Goal: Understand process/instructions

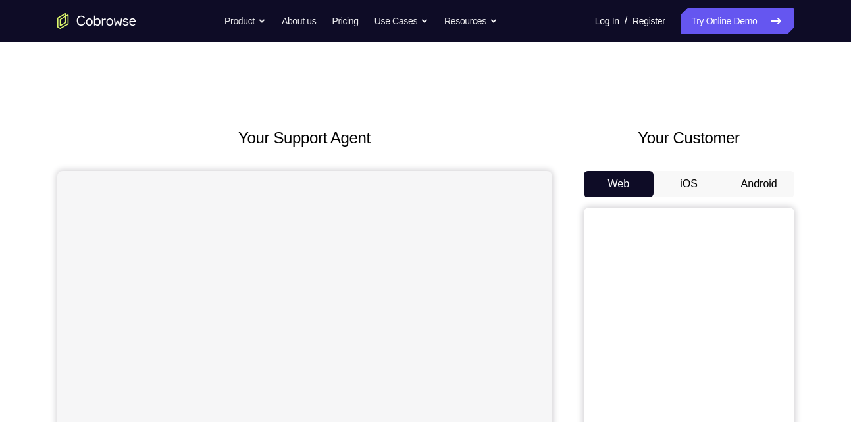
click at [765, 182] on button "Android" at bounding box center [759, 184] width 70 height 26
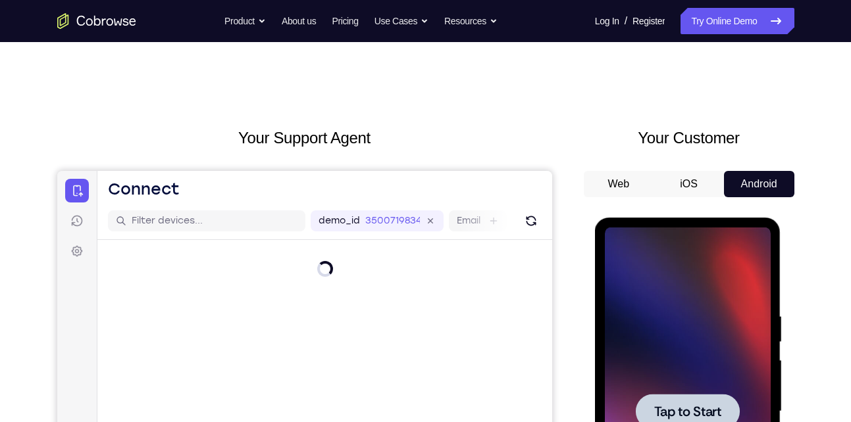
scroll to position [180, 0]
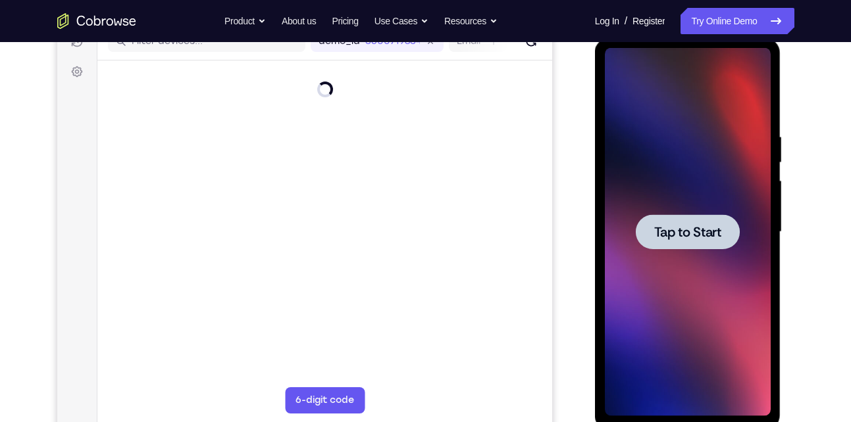
click at [713, 204] on div at bounding box center [688, 232] width 166 height 369
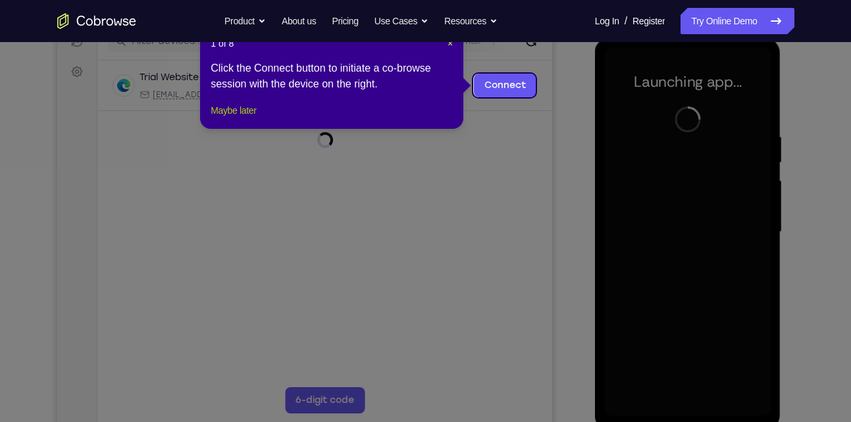
click at [249, 118] on button "Maybe later" at bounding box center [233, 111] width 45 height 16
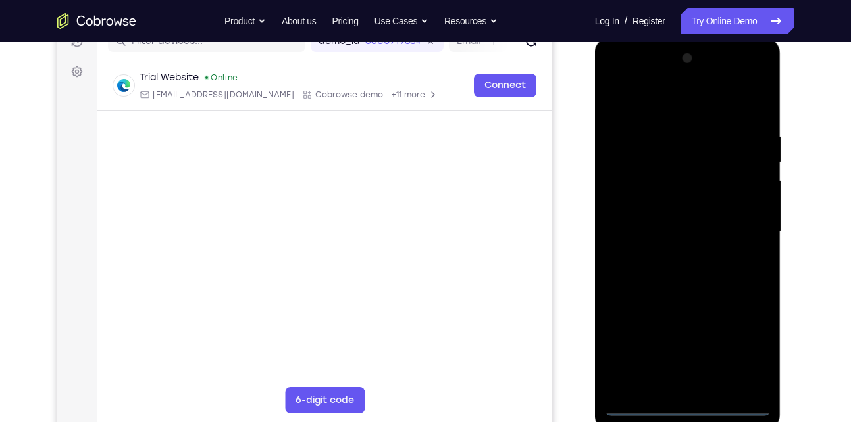
click at [690, 406] on div at bounding box center [688, 232] width 166 height 369
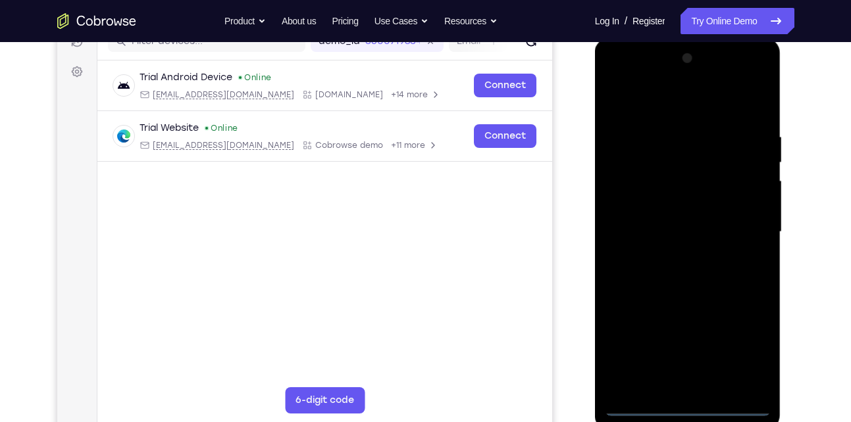
click at [741, 345] on div at bounding box center [688, 232] width 166 height 369
click at [684, 111] on div at bounding box center [688, 232] width 166 height 369
click at [744, 226] on div at bounding box center [688, 232] width 166 height 369
click at [674, 254] on div at bounding box center [688, 232] width 166 height 369
click at [663, 219] on div at bounding box center [688, 232] width 166 height 369
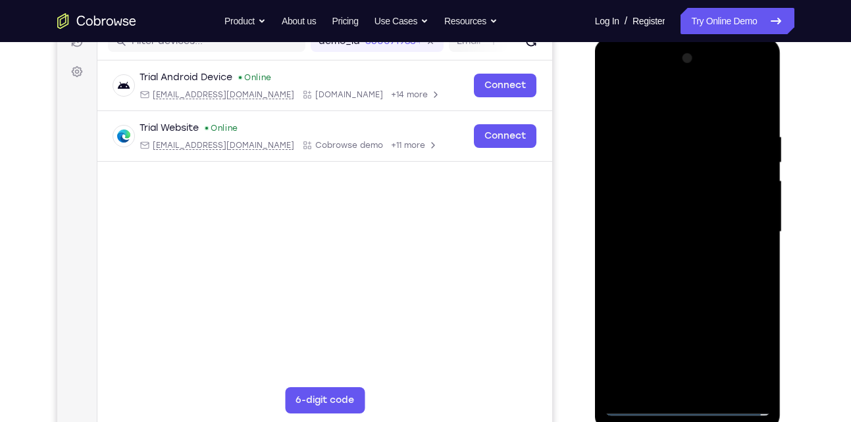
click at [678, 208] on div at bounding box center [688, 232] width 166 height 369
click at [676, 226] on div at bounding box center [688, 232] width 166 height 369
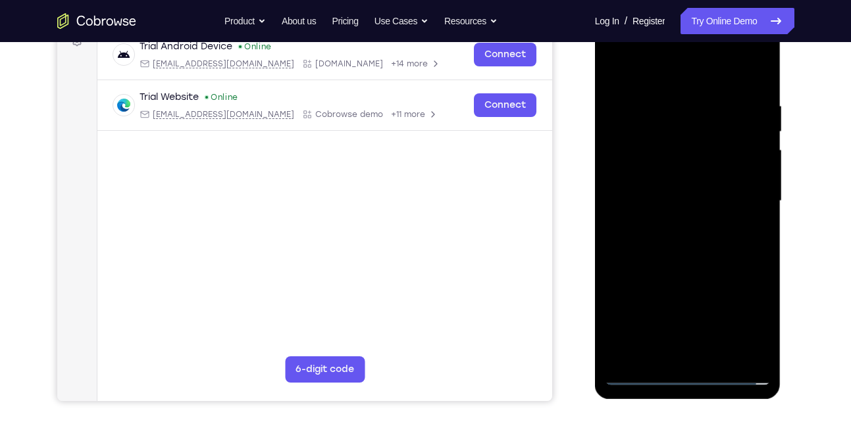
scroll to position [211, 0]
click at [669, 246] on div at bounding box center [688, 200] width 166 height 369
click at [702, 250] on div at bounding box center [688, 200] width 166 height 369
drag, startPoint x: 702, startPoint y: 250, endPoint x: 702, endPoint y: 204, distance: 46.1
click at [702, 204] on div at bounding box center [688, 200] width 166 height 369
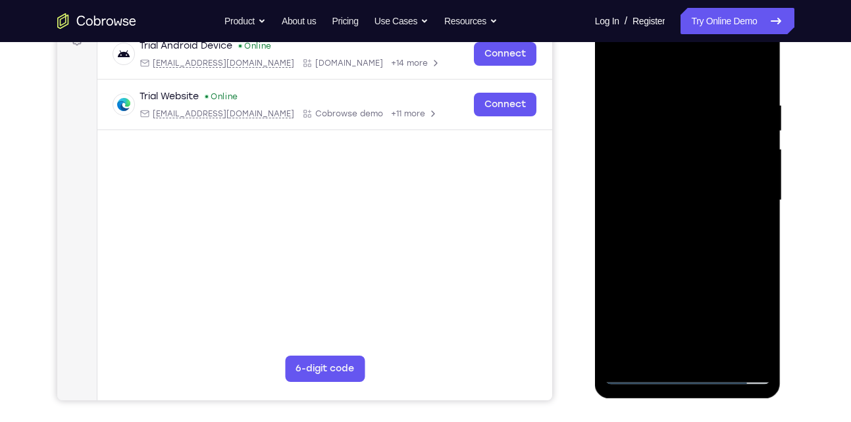
drag, startPoint x: 669, startPoint y: 89, endPoint x: 675, endPoint y: 176, distance: 87.7
click at [675, 176] on div at bounding box center [688, 200] width 166 height 369
click at [665, 81] on div at bounding box center [688, 200] width 166 height 369
click at [749, 163] on div at bounding box center [688, 200] width 166 height 369
click at [760, 276] on div at bounding box center [688, 200] width 166 height 369
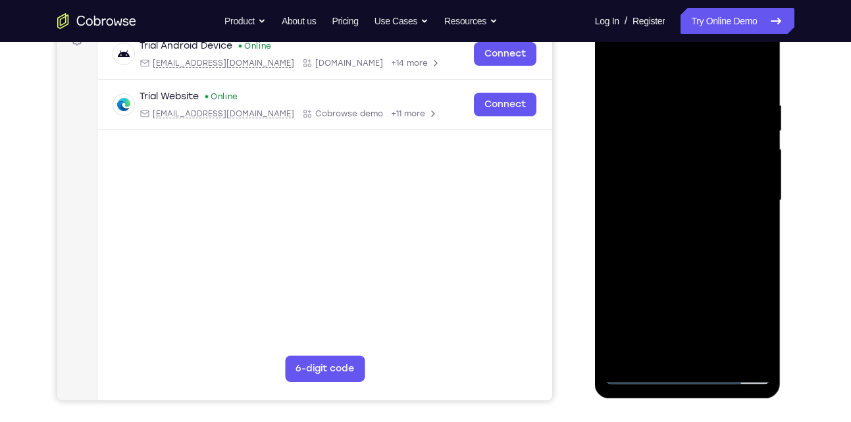
click at [737, 217] on div at bounding box center [688, 200] width 166 height 369
click at [743, 220] on div at bounding box center [688, 200] width 166 height 369
drag, startPoint x: 743, startPoint y: 220, endPoint x: 642, endPoint y: 221, distance: 101.3
click at [642, 221] on div at bounding box center [688, 200] width 166 height 369
click at [739, 201] on div at bounding box center [688, 200] width 166 height 369
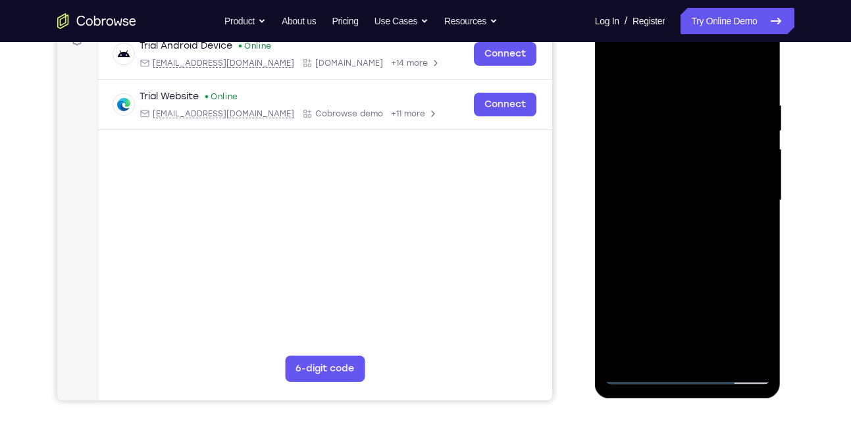
click at [757, 70] on div at bounding box center [688, 200] width 166 height 369
drag, startPoint x: 720, startPoint y: 211, endPoint x: 711, endPoint y: 109, distance: 103.0
click at [711, 109] on div at bounding box center [688, 200] width 166 height 369
click at [757, 69] on div at bounding box center [688, 200] width 166 height 369
click at [619, 65] on div at bounding box center [688, 200] width 166 height 369
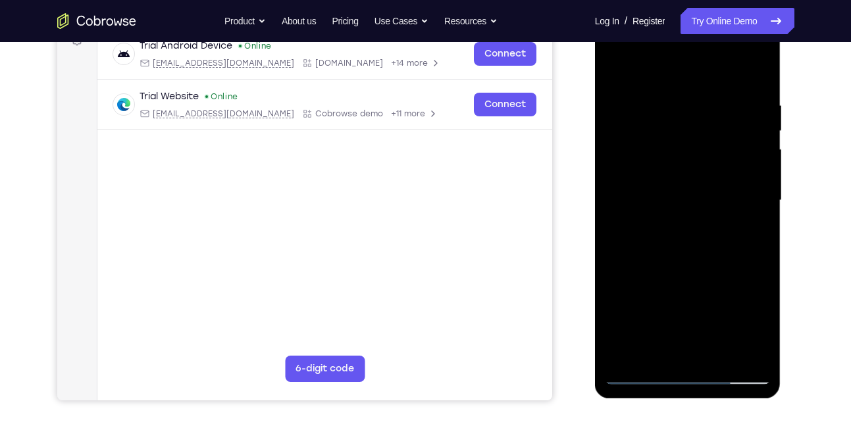
click at [746, 352] on div at bounding box center [688, 200] width 166 height 369
click at [743, 147] on div at bounding box center [688, 200] width 166 height 369
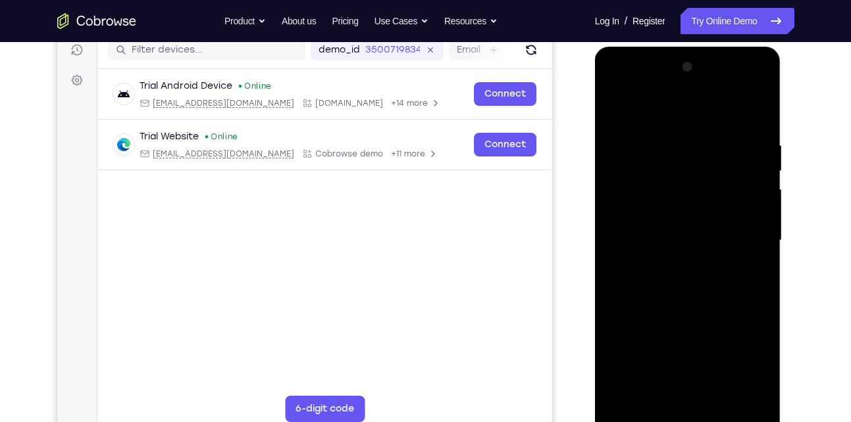
scroll to position [177, 0]
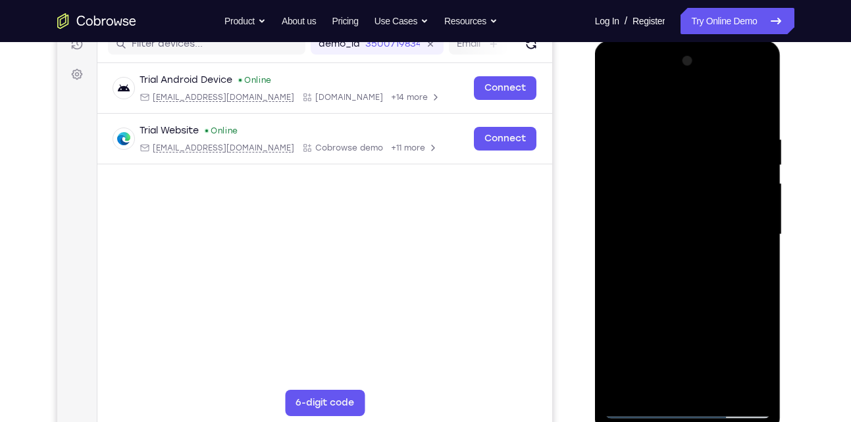
click at [621, 201] on div at bounding box center [688, 235] width 166 height 369
drag, startPoint x: 736, startPoint y: 137, endPoint x: 750, endPoint y: 215, distance: 79.4
click at [750, 215] on div at bounding box center [688, 235] width 166 height 369
click at [747, 265] on div at bounding box center [688, 235] width 166 height 369
click at [619, 96] on div at bounding box center [688, 235] width 166 height 369
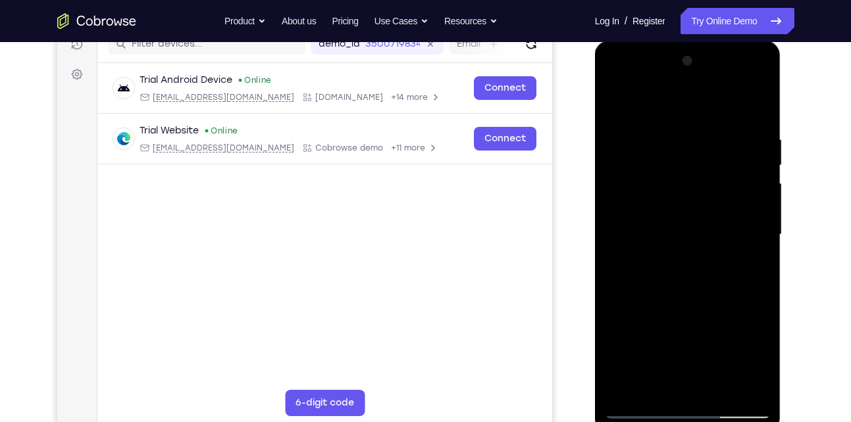
click at [687, 143] on div at bounding box center [688, 235] width 166 height 369
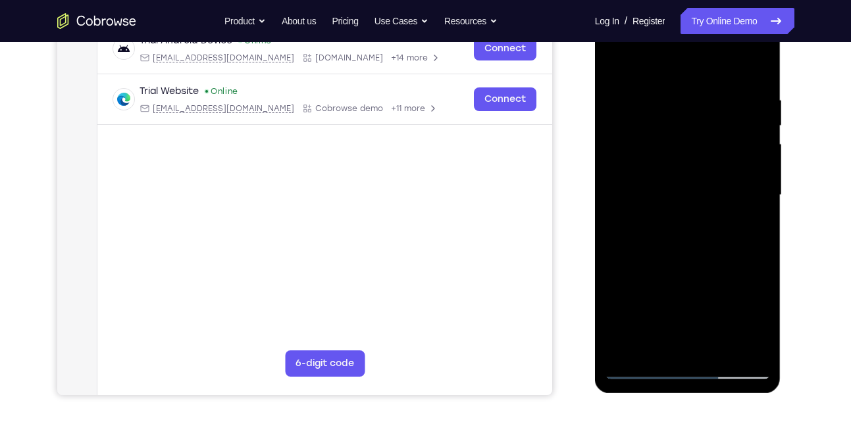
click at [672, 353] on div at bounding box center [688, 195] width 166 height 369
click at [643, 370] on div at bounding box center [688, 195] width 166 height 369
click at [720, 355] on div at bounding box center [688, 195] width 166 height 369
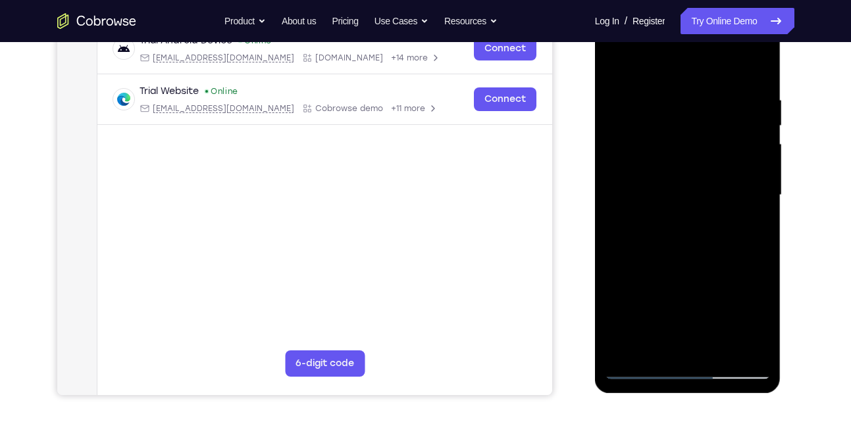
click at [702, 265] on div at bounding box center [688, 195] width 166 height 369
click at [728, 190] on div at bounding box center [688, 195] width 166 height 369
click at [713, 317] on div at bounding box center [688, 195] width 166 height 369
click at [736, 313] on div at bounding box center [688, 195] width 166 height 369
click at [657, 298] on div at bounding box center [688, 195] width 166 height 369
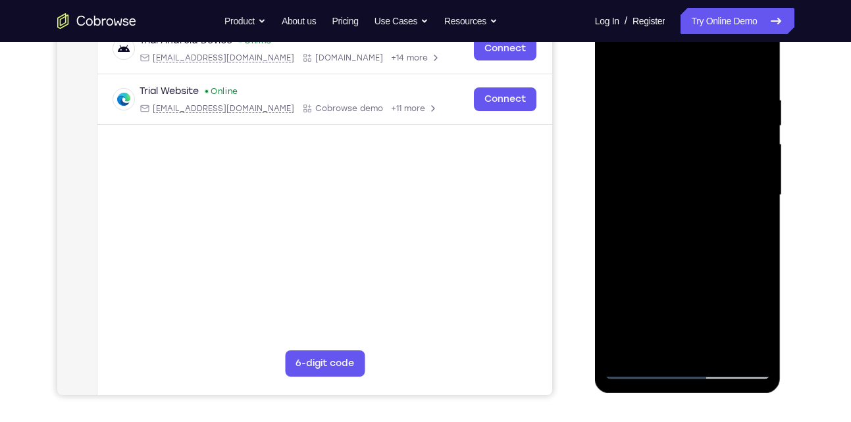
click at [641, 367] on div at bounding box center [688, 195] width 166 height 369
click at [698, 222] on div at bounding box center [688, 195] width 166 height 369
click at [670, 340] on div at bounding box center [688, 195] width 166 height 369
click at [754, 320] on div at bounding box center [688, 195] width 166 height 369
click at [747, 229] on div at bounding box center [688, 195] width 166 height 369
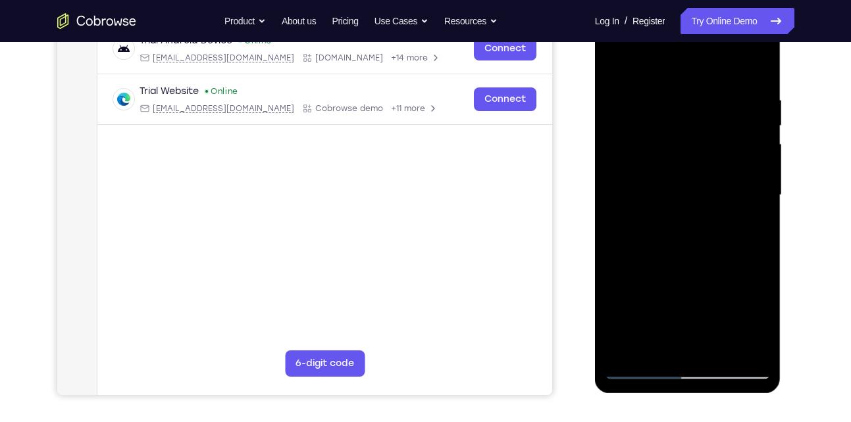
click at [687, 253] on div at bounding box center [688, 195] width 166 height 369
click at [729, 250] on div at bounding box center [688, 195] width 166 height 369
click at [696, 248] on div at bounding box center [688, 195] width 166 height 369
click at [757, 317] on div at bounding box center [688, 195] width 166 height 369
click at [754, 228] on div at bounding box center [688, 195] width 166 height 369
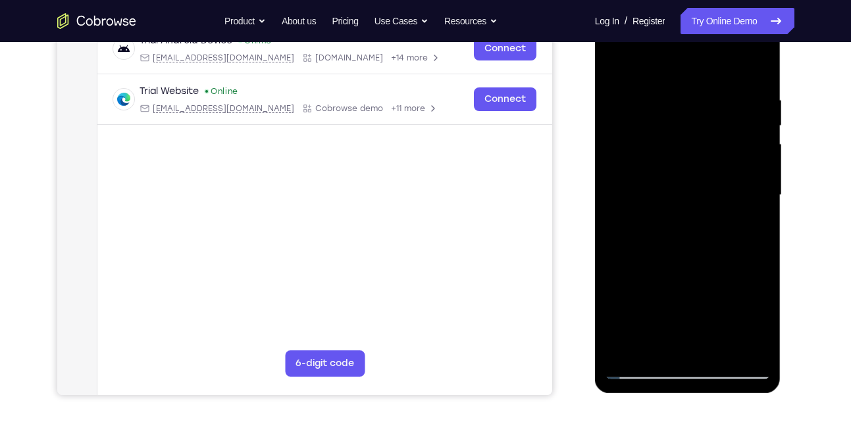
click at [636, 369] on div at bounding box center [688, 195] width 166 height 369
click at [637, 369] on div at bounding box center [688, 195] width 166 height 369
drag, startPoint x: 709, startPoint y: 306, endPoint x: 729, endPoint y: 183, distance: 124.7
click at [729, 183] on div at bounding box center [688, 195] width 166 height 369
drag, startPoint x: 706, startPoint y: 316, endPoint x: 726, endPoint y: 217, distance: 101.3
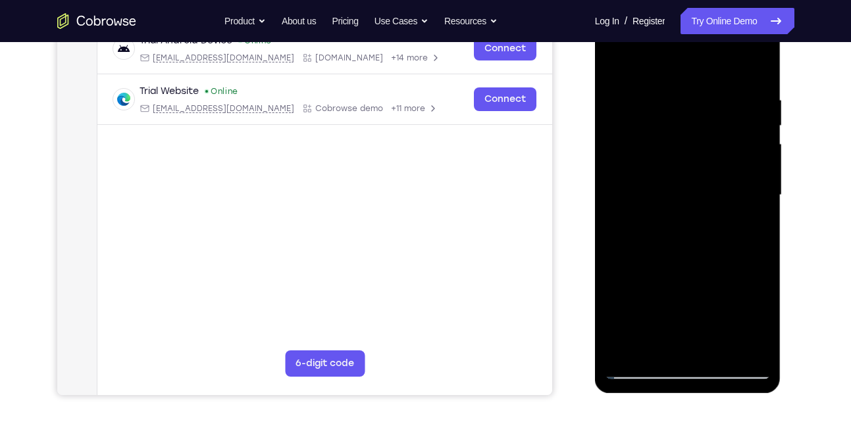
click at [726, 217] on div at bounding box center [688, 195] width 166 height 369
drag, startPoint x: 707, startPoint y: 303, endPoint x: 715, endPoint y: 166, distance: 137.1
click at [715, 166] on div at bounding box center [688, 195] width 166 height 369
drag, startPoint x: 705, startPoint y: 286, endPoint x: 727, endPoint y: 157, distance: 130.3
click at [727, 157] on div at bounding box center [688, 195] width 166 height 369
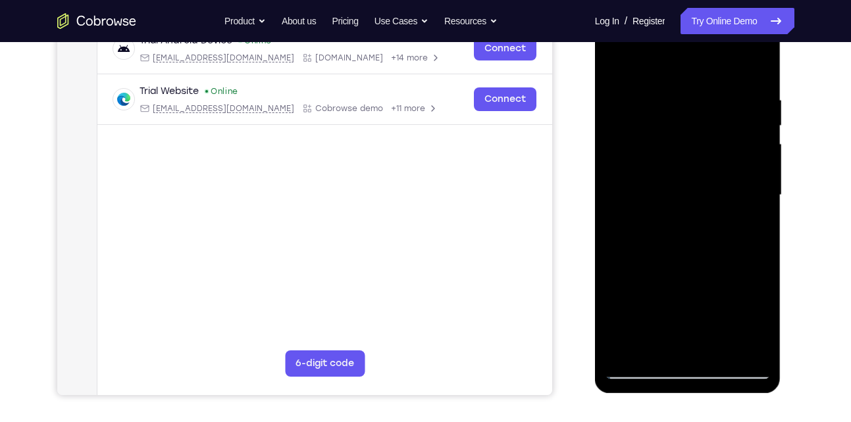
click at [639, 371] on div at bounding box center [688, 195] width 166 height 369
click at [625, 351] on div at bounding box center [688, 195] width 166 height 369
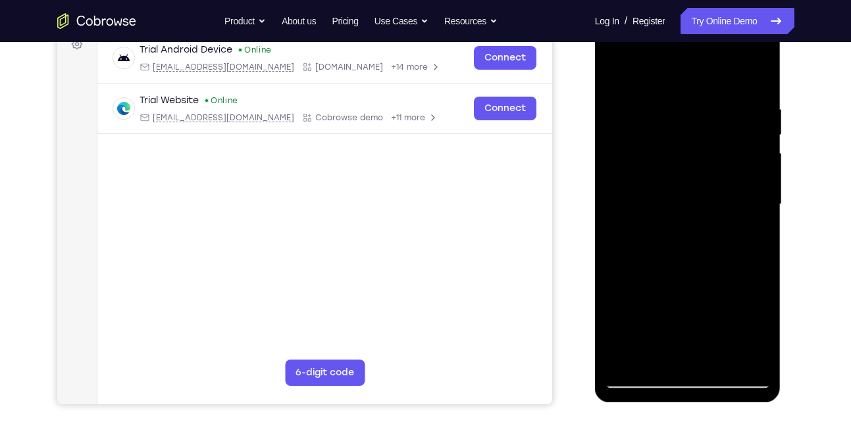
scroll to position [206, 0]
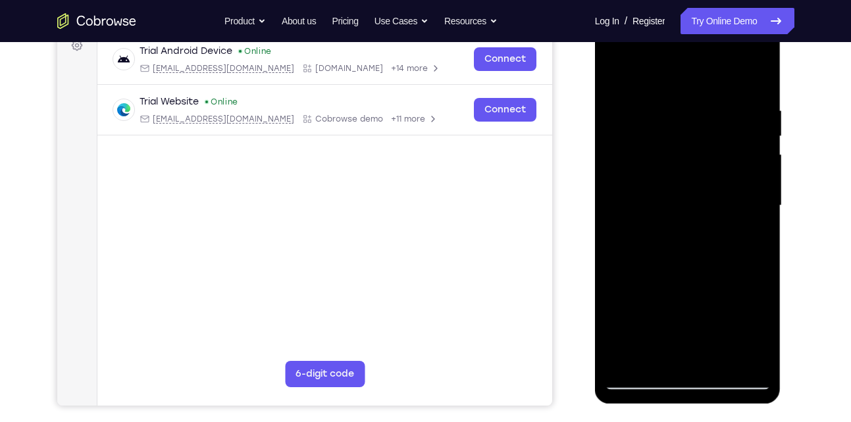
drag, startPoint x: 704, startPoint y: 122, endPoint x: 702, endPoint y: 253, distance: 130.3
click at [702, 253] on div at bounding box center [688, 206] width 166 height 369
